Goal: Task Accomplishment & Management: Complete application form

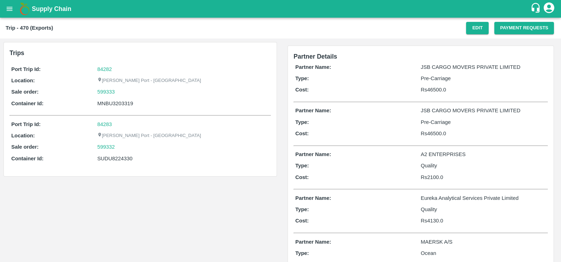
click at [124, 102] on div "MNBU3203319" at bounding box center [183, 103] width 172 height 8
copy div "MNBU3203319"
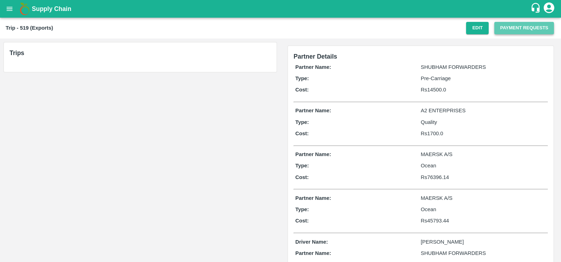
click at [514, 32] on button "Payment Requests" at bounding box center [524, 28] width 60 height 12
click at [499, 27] on button "Payment Requests" at bounding box center [524, 28] width 60 height 12
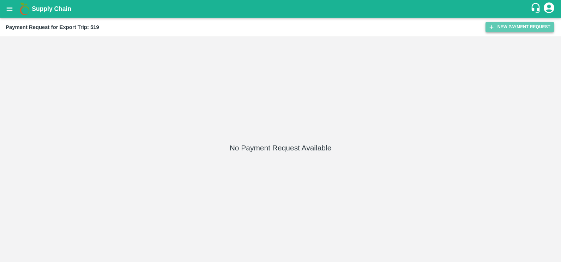
click at [499, 27] on button "New Payment Request" at bounding box center [519, 27] width 68 height 10
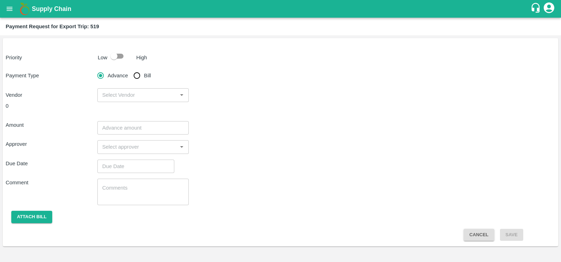
click at [351, 201] on div "Comment x ​" at bounding box center [280, 191] width 549 height 26
click at [131, 74] on input "Bill" at bounding box center [137, 75] width 14 height 14
radio input "true"
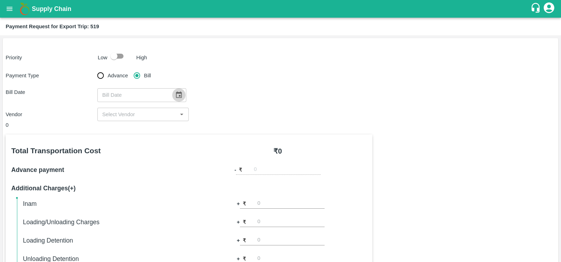
click at [176, 93] on icon "Choose date" at bounding box center [179, 94] width 6 height 7
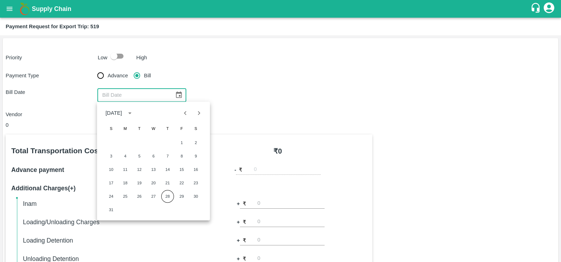
drag, startPoint x: 165, startPoint y: 156, endPoint x: 159, endPoint y: 115, distance: 41.7
click at [165, 156] on button "7" at bounding box center [167, 155] width 13 height 13
type input "07/08/2025"
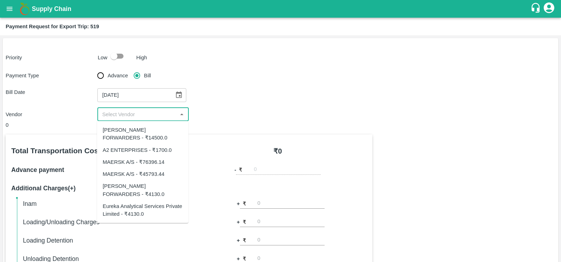
click at [146, 112] on input "input" at bounding box center [137, 114] width 76 height 9
click at [146, 118] on input "input" at bounding box center [137, 114] width 76 height 9
click at [144, 172] on div "MAERSK A/S - ₹45793.44" at bounding box center [134, 174] width 62 height 8
type input "MAERSK A/S - ₹45793.44"
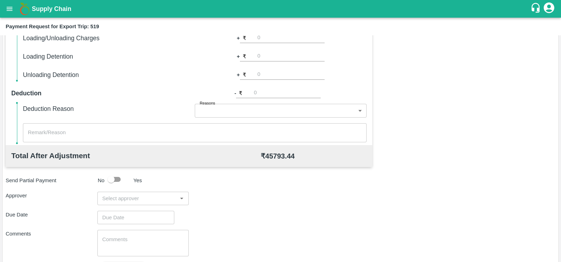
scroll to position [184, 0]
click at [142, 204] on div "​" at bounding box center [143, 197] width 92 height 13
type input "Prasad"
click at [145, 209] on div "Prasad Waghade" at bounding box center [142, 216] width 91 height 18
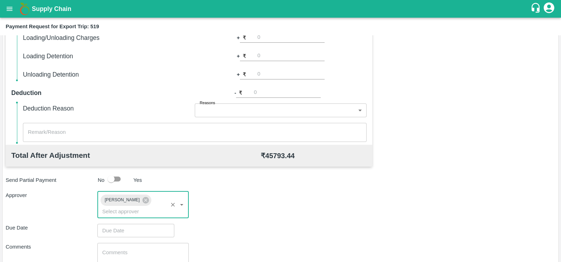
type input "DD/MM/YYYY hh:mm aa"
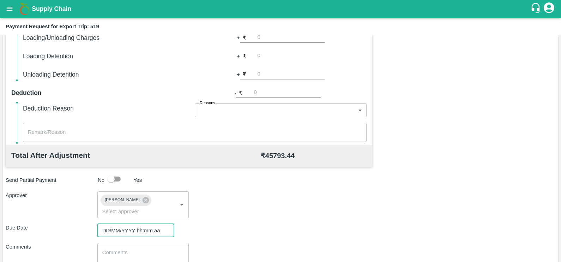
click at [154, 224] on input "DD/MM/YYYY hh:mm aa" at bounding box center [133, 230] width 72 height 13
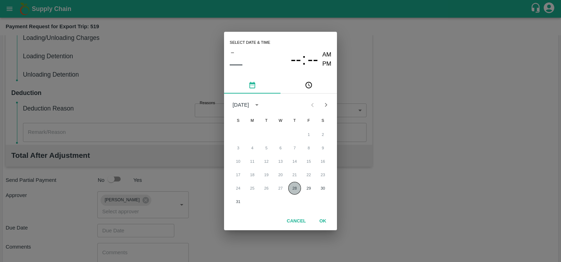
click at [291, 187] on button "28" at bounding box center [294, 188] width 13 height 13
type input "28/08/2025 12:00 AM"
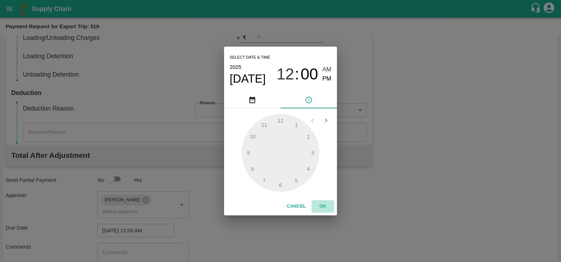
click at [323, 202] on button "OK" at bounding box center [322, 206] width 23 height 12
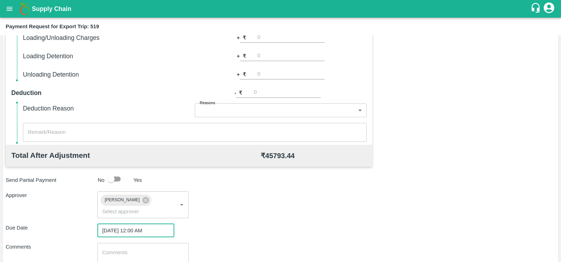
scroll to position [226, 0]
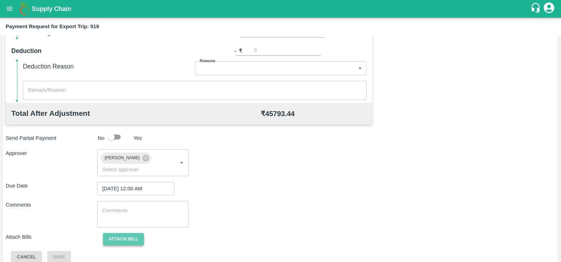
click at [122, 233] on button "Attach bill" at bounding box center [123, 239] width 41 height 12
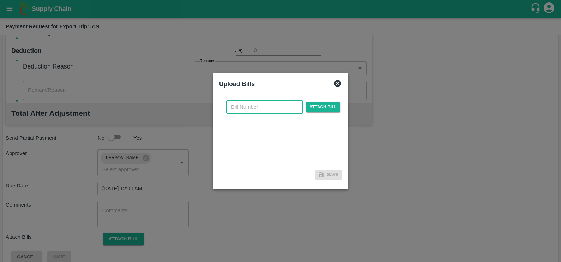
click at [261, 106] on input "text" at bounding box center [264, 106] width 77 height 13
paste input "MH26IN1000188697"
type input "MH26IN1000188697"
click at [314, 110] on span "Attach bill" at bounding box center [323, 107] width 35 height 10
click at [0, 0] on input "Attach bill" at bounding box center [0, 0] width 0 height 0
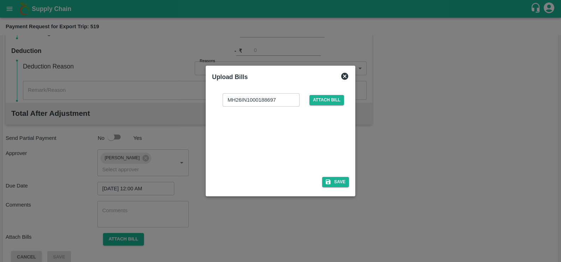
click at [280, 126] on div at bounding box center [279, 139] width 106 height 37
click at [328, 185] on button "Save" at bounding box center [335, 182] width 27 height 10
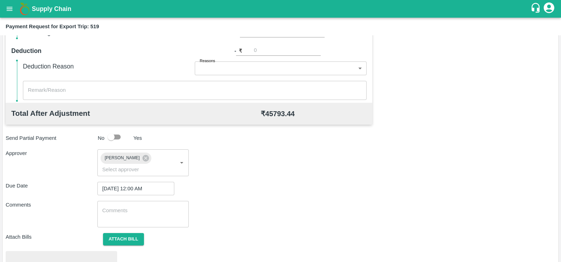
scroll to position [263, 0]
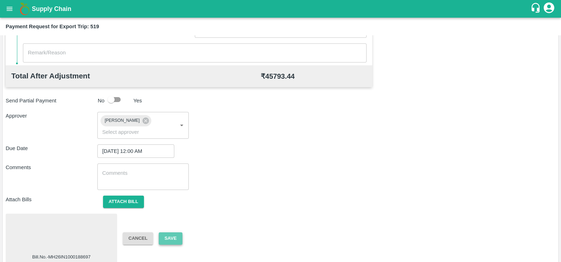
click at [167, 232] on button "Save" at bounding box center [170, 238] width 23 height 12
click at [170, 232] on button "Save" at bounding box center [170, 238] width 23 height 12
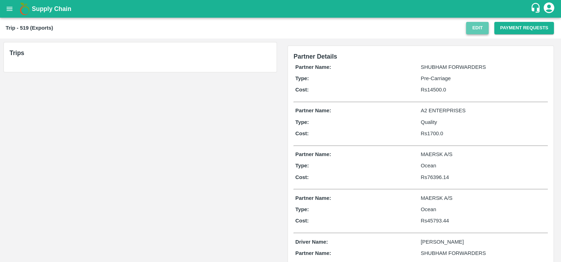
click at [471, 25] on button "Edit" at bounding box center [477, 28] width 23 height 12
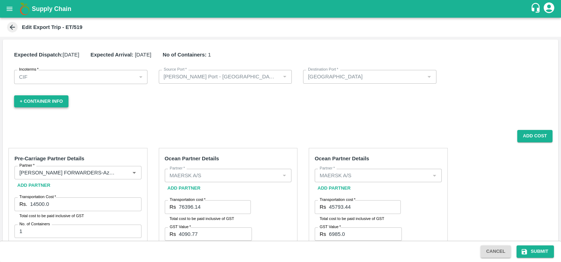
click at [60, 96] on button "+ Container Info" at bounding box center [41, 101] width 54 height 12
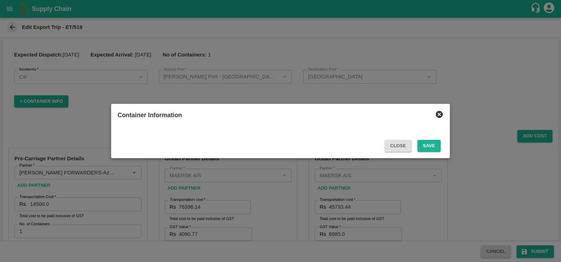
click at [204, 151] on div "Close Save" at bounding box center [279, 146] width 329 height 12
click at [438, 110] on icon at bounding box center [439, 114] width 8 height 8
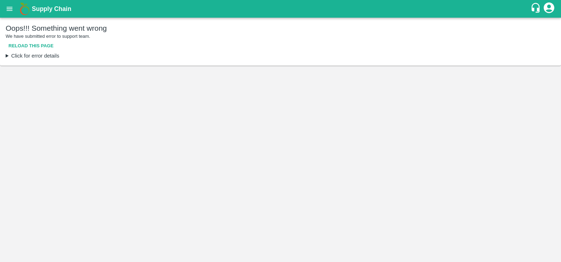
click at [7, 55] on summary "Click for error details" at bounding box center [280, 56] width 549 height 8
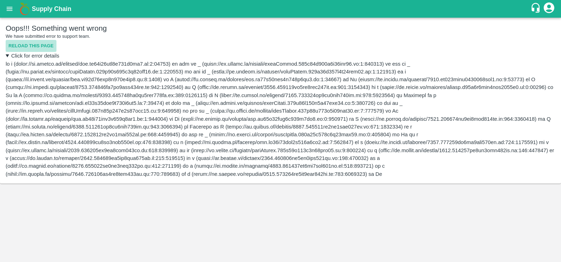
click at [14, 46] on button "Reload this page" at bounding box center [31, 46] width 51 height 12
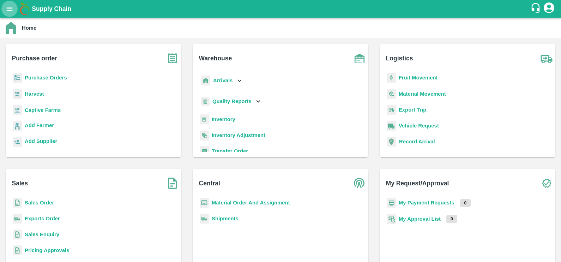
click at [10, 5] on icon "open drawer" at bounding box center [10, 9] width 8 height 8
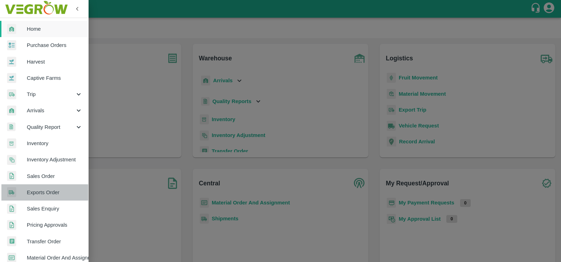
click at [44, 187] on link "Exports Order" at bounding box center [44, 192] width 88 height 16
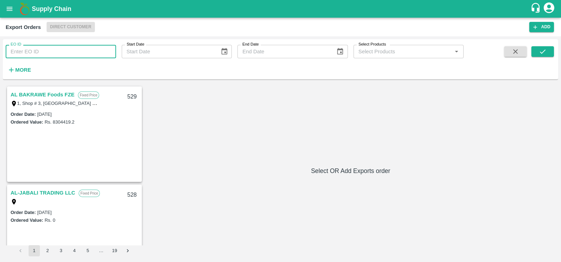
click at [24, 47] on input "EO ID" at bounding box center [61, 51] width 110 height 13
paste input "367"
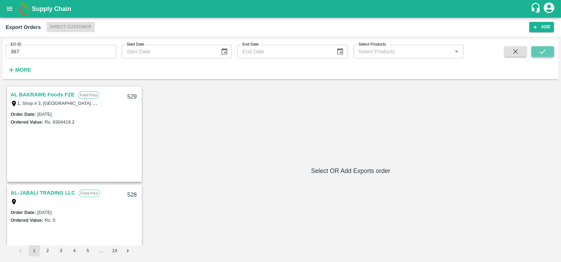
click at [537, 50] on button "submit" at bounding box center [542, 51] width 23 height 11
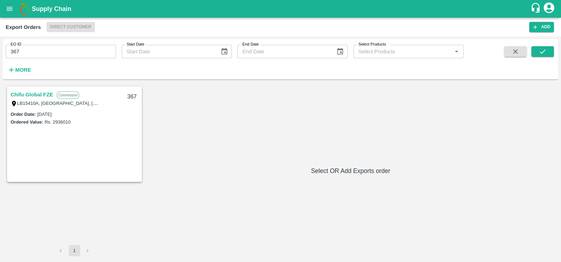
click at [29, 94] on link "Chifu Global FZE" at bounding box center [32, 94] width 42 height 9
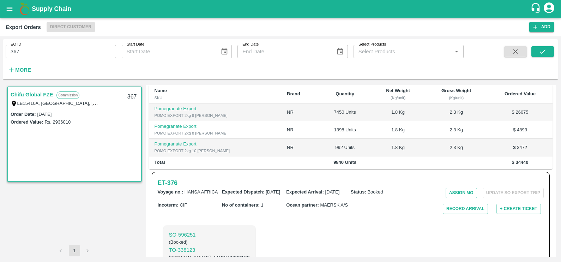
scroll to position [176, 0]
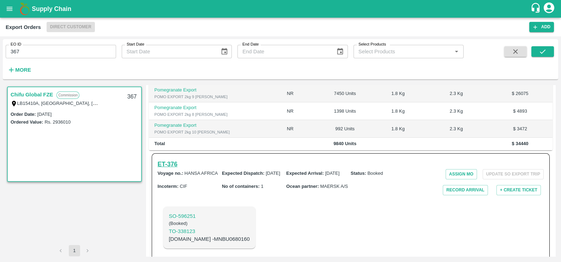
click at [165, 159] on h6 "ET- 376" at bounding box center [168, 164] width 20 height 10
click at [103, 50] on input "367" at bounding box center [61, 51] width 110 height 13
paste input "text"
type input "361"
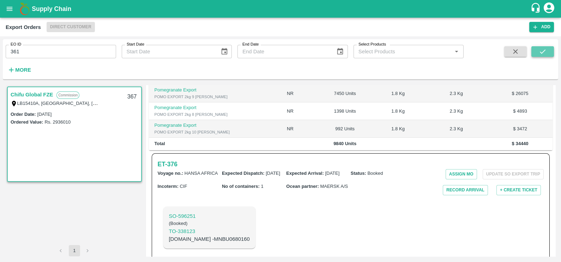
click at [533, 55] on button "submit" at bounding box center [542, 51] width 23 height 11
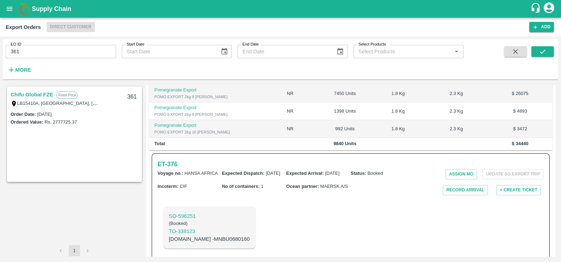
click at [15, 96] on link "Chifu Global FZE" at bounding box center [32, 94] width 42 height 9
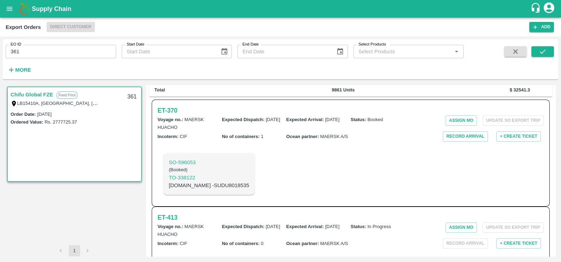
scroll to position [181, 0]
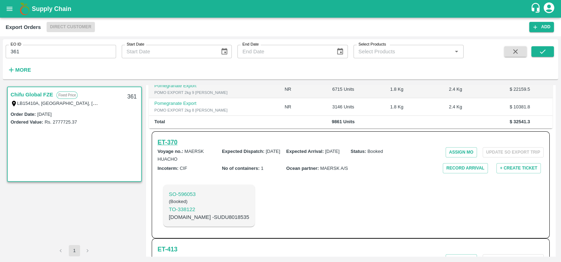
click at [177, 137] on h6 "ET- 370" at bounding box center [168, 142] width 20 height 10
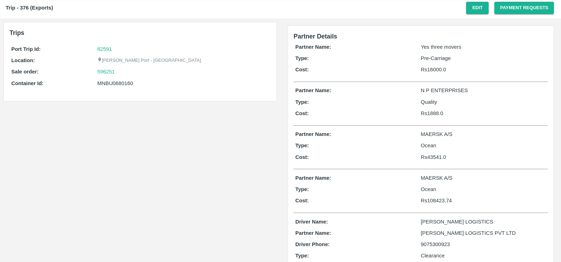
scroll to position [22, 0]
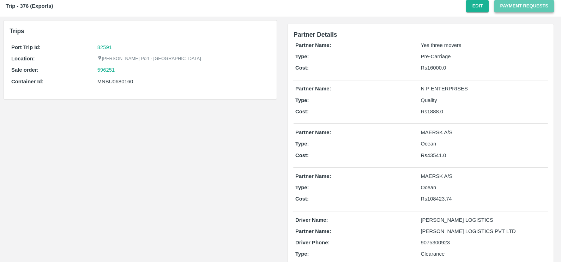
click at [514, 8] on button "Payment Requests" at bounding box center [524, 6] width 60 height 12
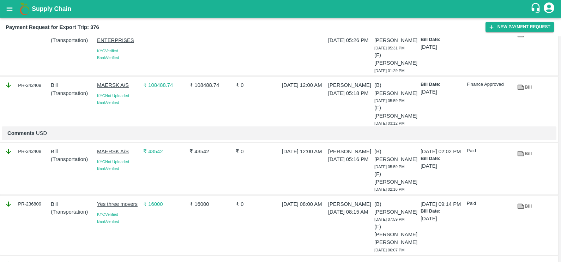
scroll to position [34, 0]
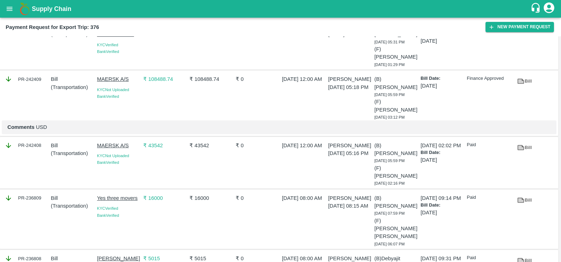
click at [520, 81] on icon at bounding box center [520, 81] width 5 height 4
click at [521, 80] on icon at bounding box center [520, 81] width 7 height 5
click at [521, 148] on icon at bounding box center [520, 147] width 5 height 4
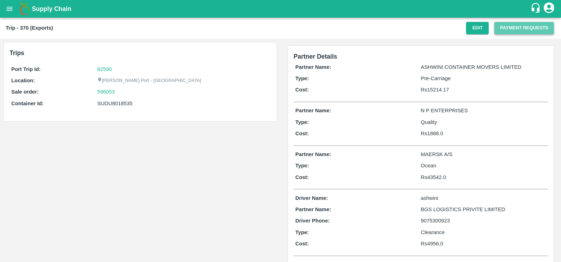
click at [503, 29] on button "Payment Requests" at bounding box center [524, 28] width 60 height 12
